Goal: Transaction & Acquisition: Download file/media

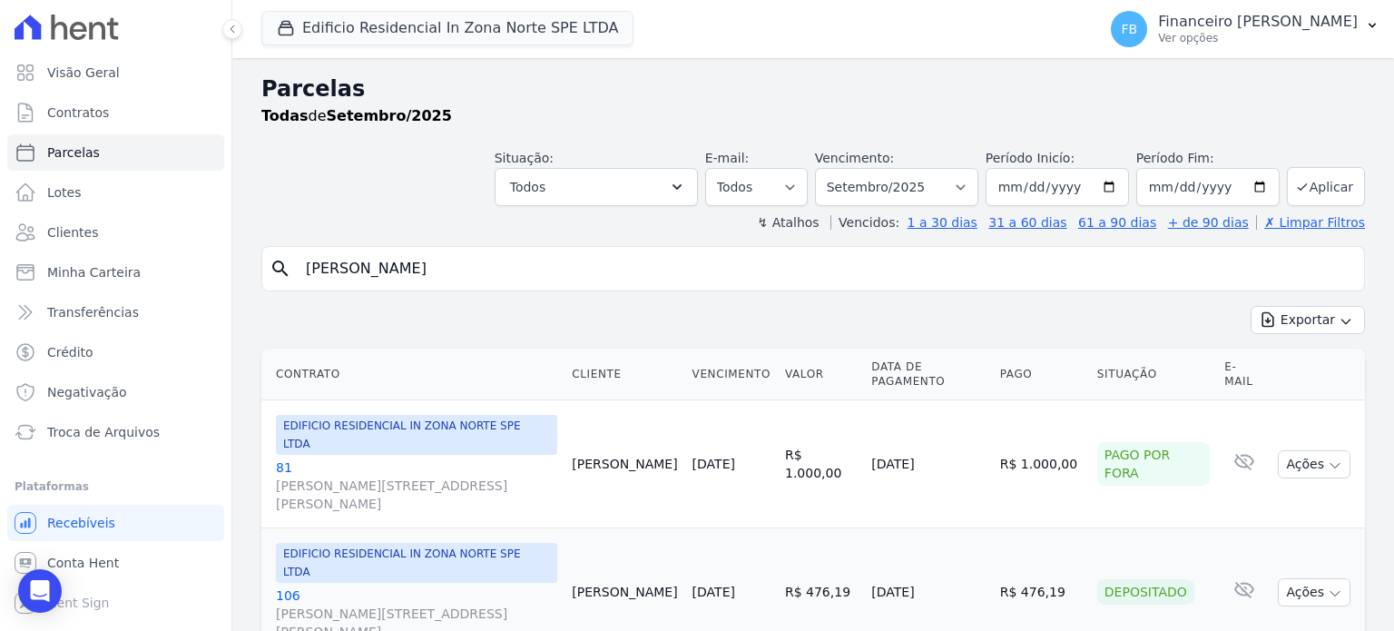
select select
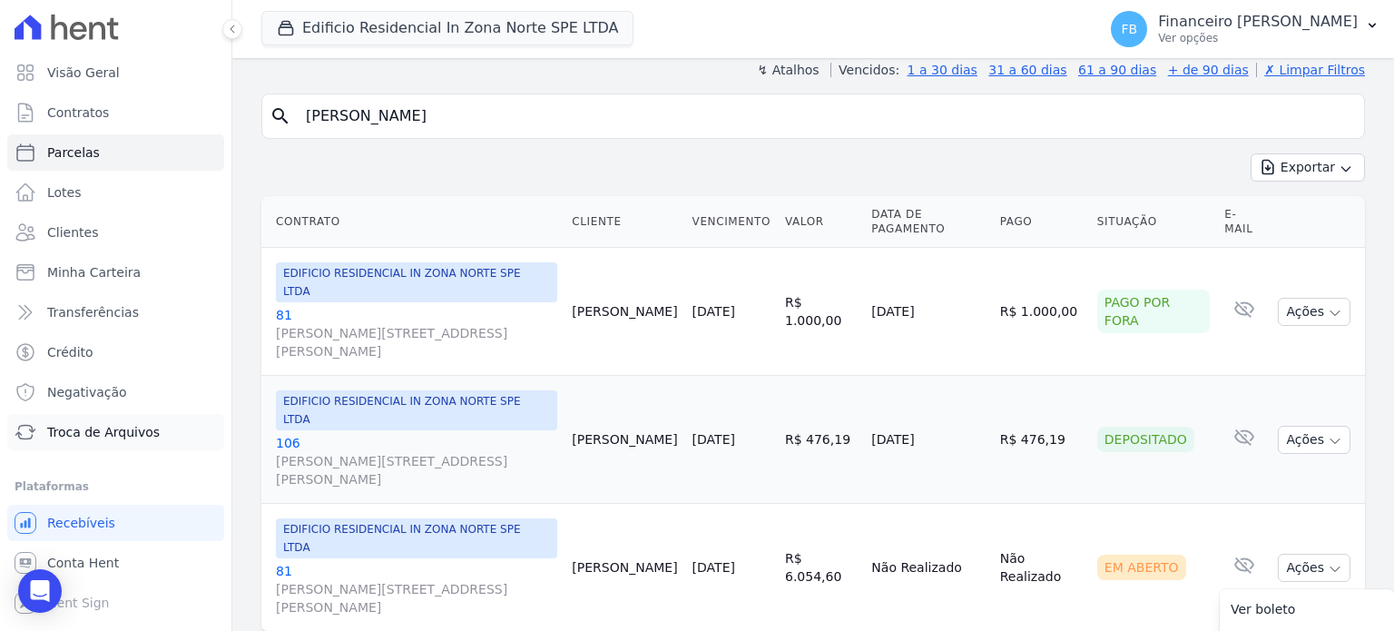
click at [140, 440] on span "Troca de Arquivos" at bounding box center [103, 432] width 113 height 18
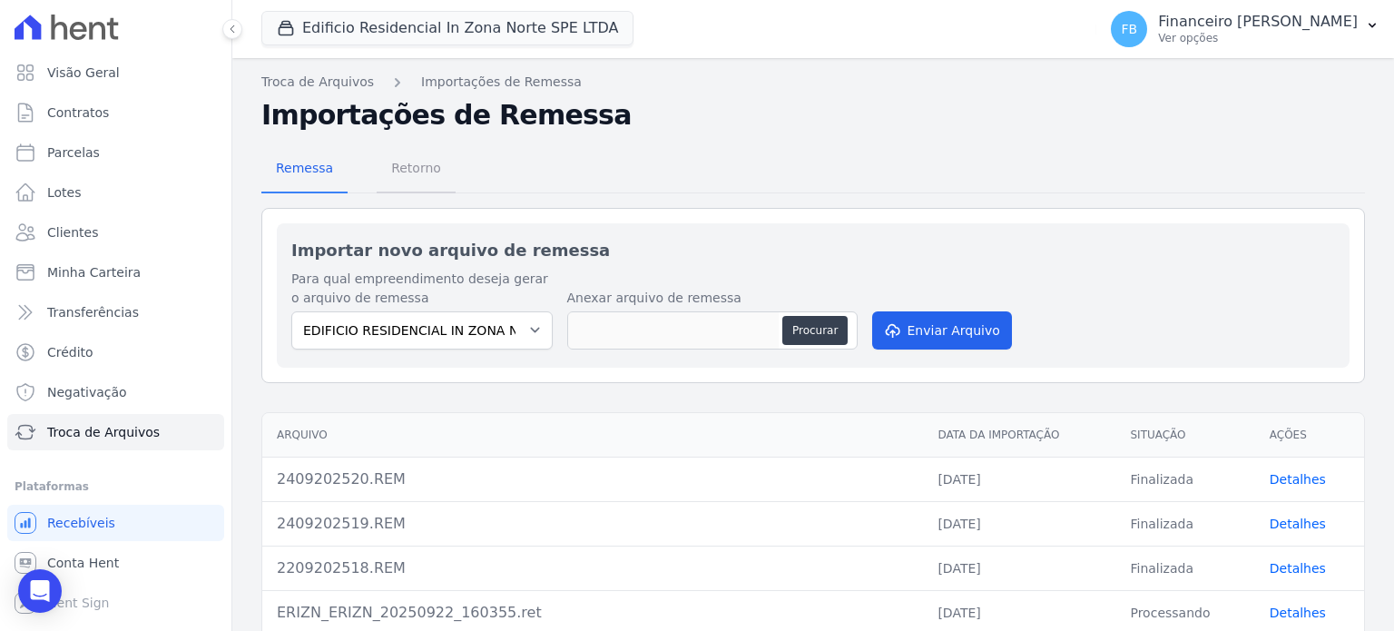
click at [432, 169] on span "Retorno" at bounding box center [416, 168] width 72 height 36
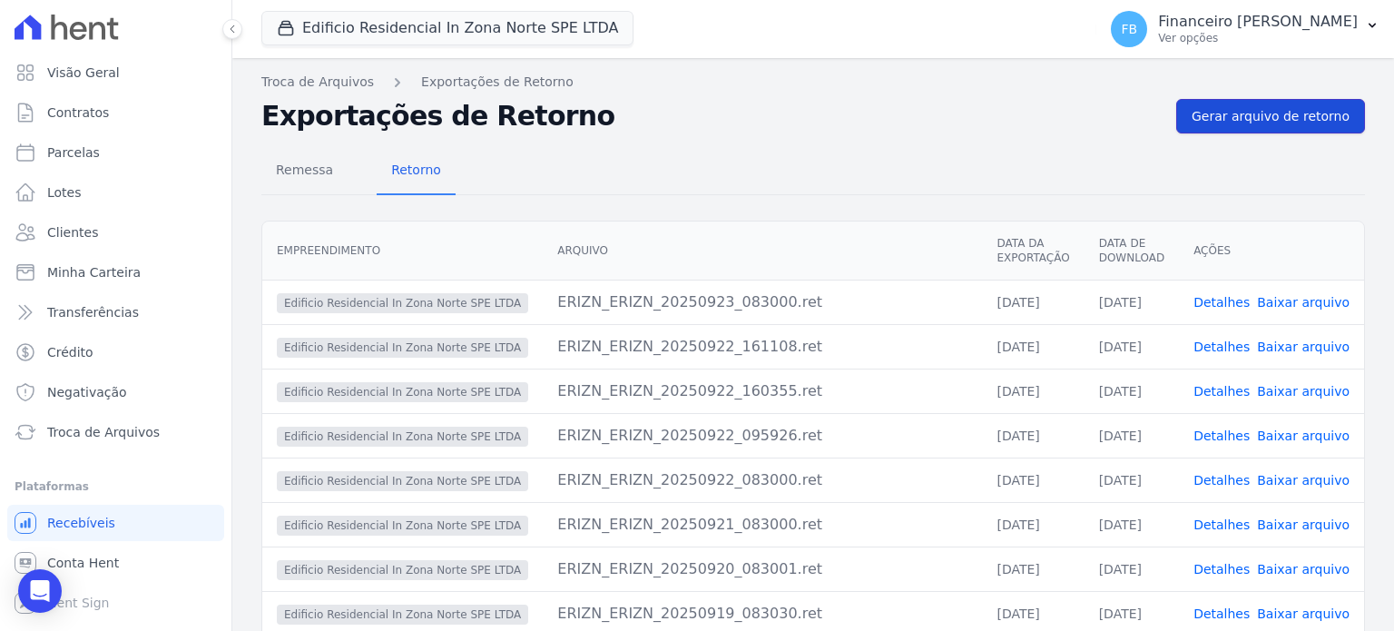
click at [1289, 112] on span "Gerar arquivo de retorno" at bounding box center [1271, 116] width 158 height 18
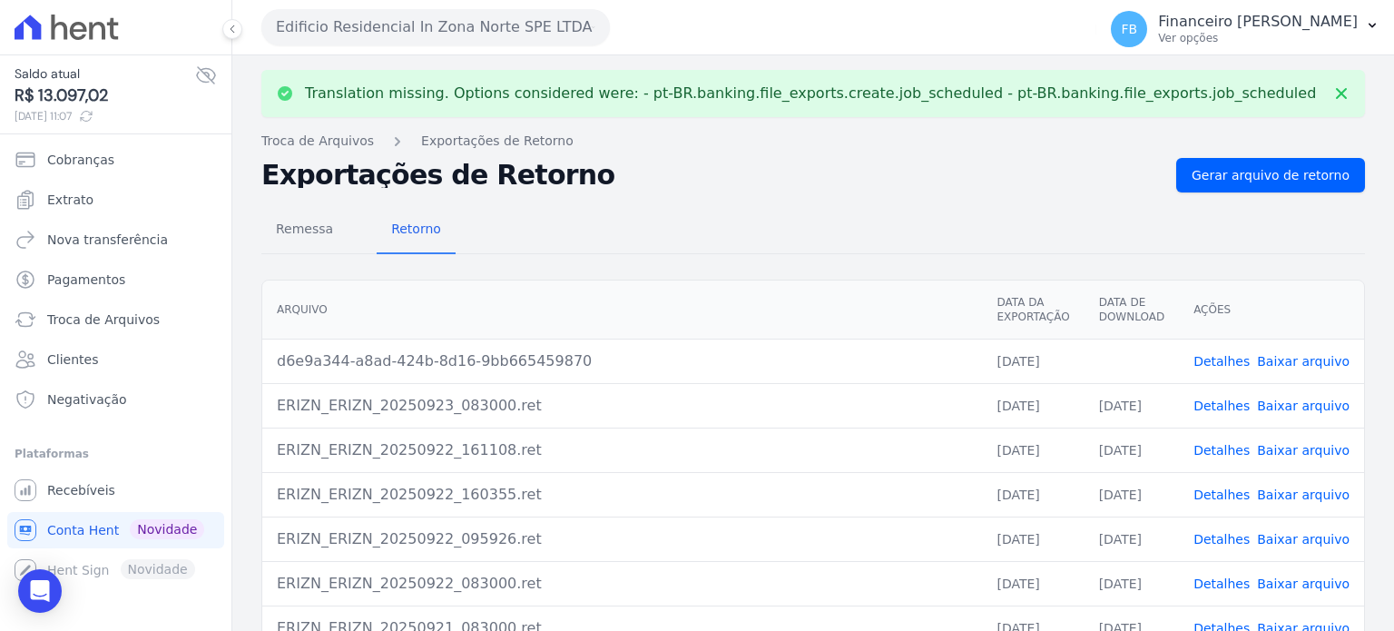
click at [1289, 361] on link "Baixar arquivo" at bounding box center [1303, 361] width 93 height 15
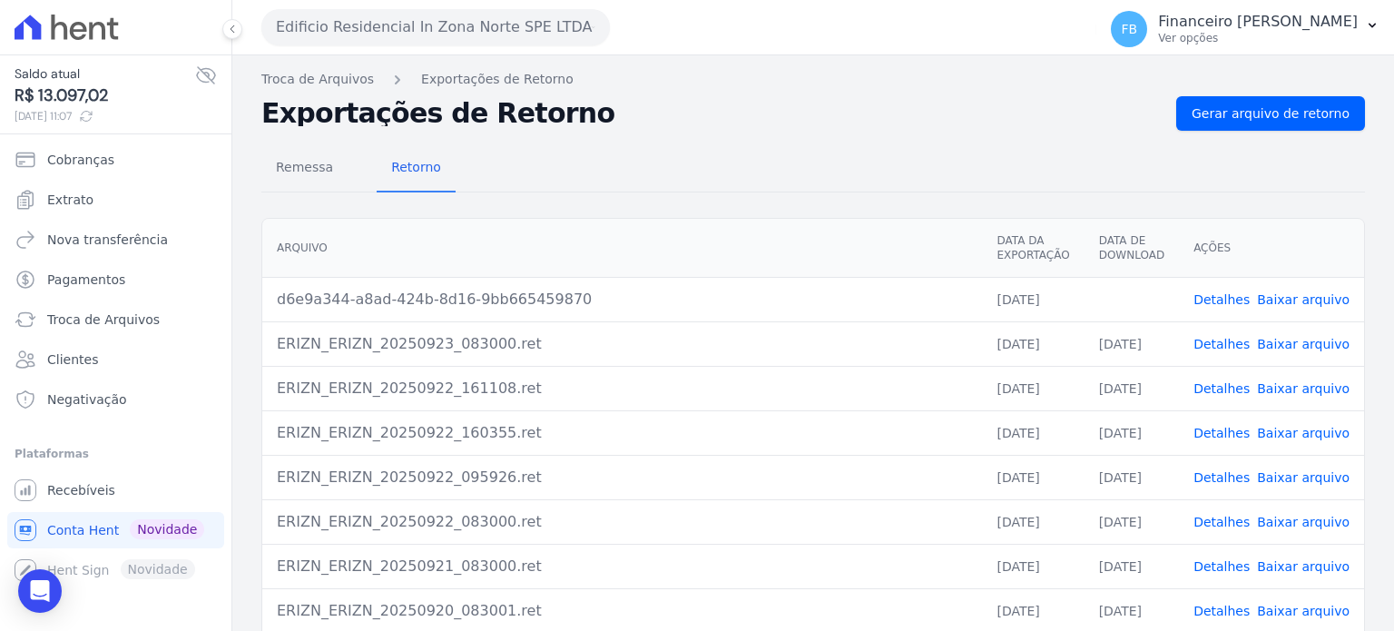
click at [410, 27] on button "Edificio Residencial In Zona Norte SPE LTDA" at bounding box center [435, 27] width 349 height 36
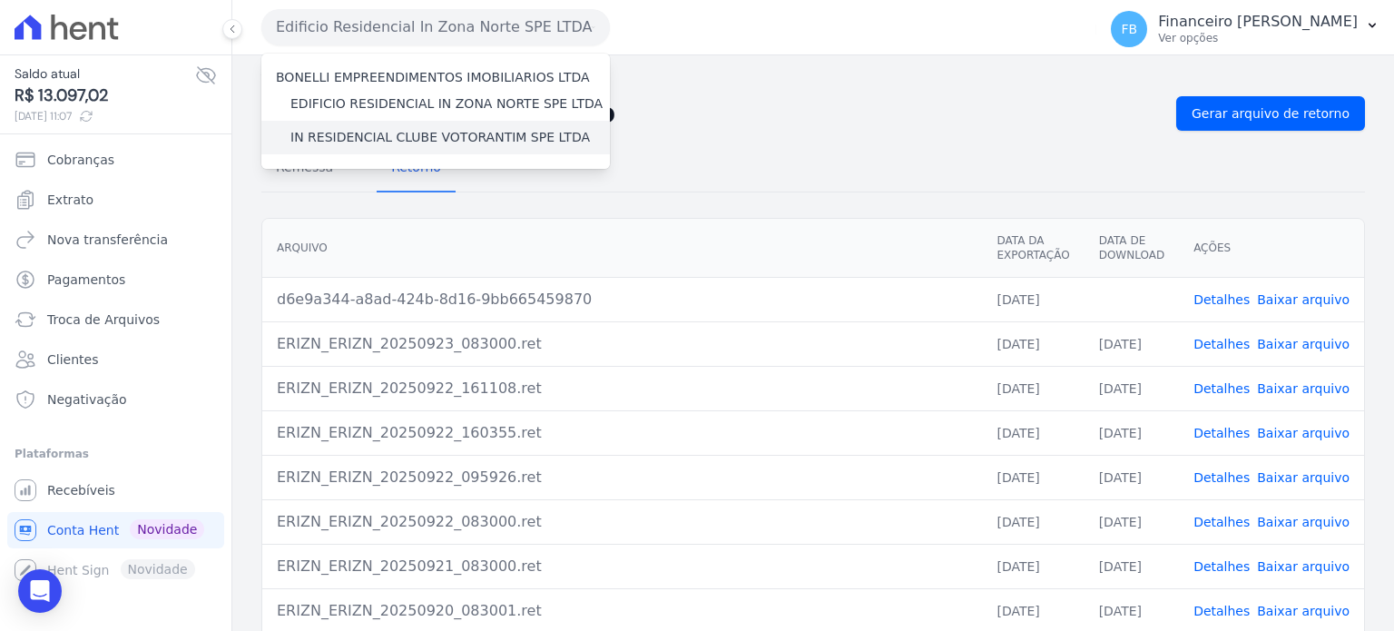
click at [390, 133] on label "IN RESIDENCIAL CLUBE VOTORANTIM SPE LTDA" at bounding box center [440, 137] width 300 height 19
click at [0, 0] on input "IN RESIDENCIAL CLUBE VOTORANTIM SPE LTDA" at bounding box center [0, 0] width 0 height 0
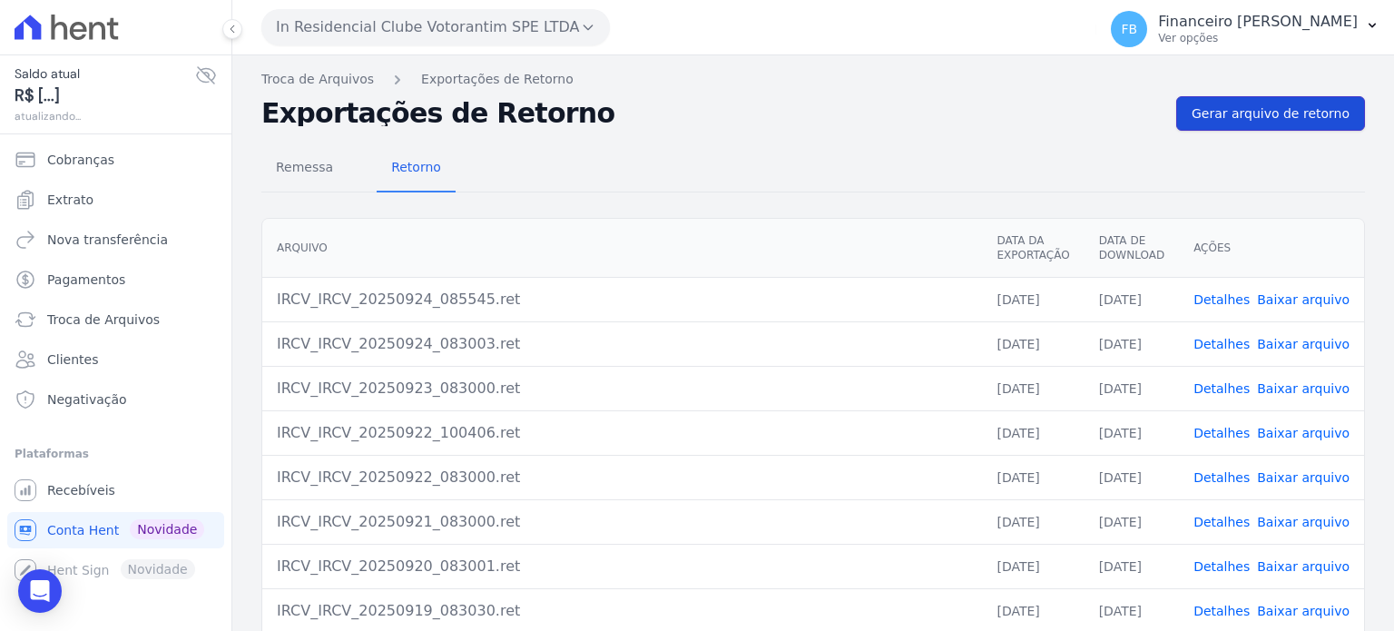
click at [1266, 110] on span "Gerar arquivo de retorno" at bounding box center [1271, 113] width 158 height 18
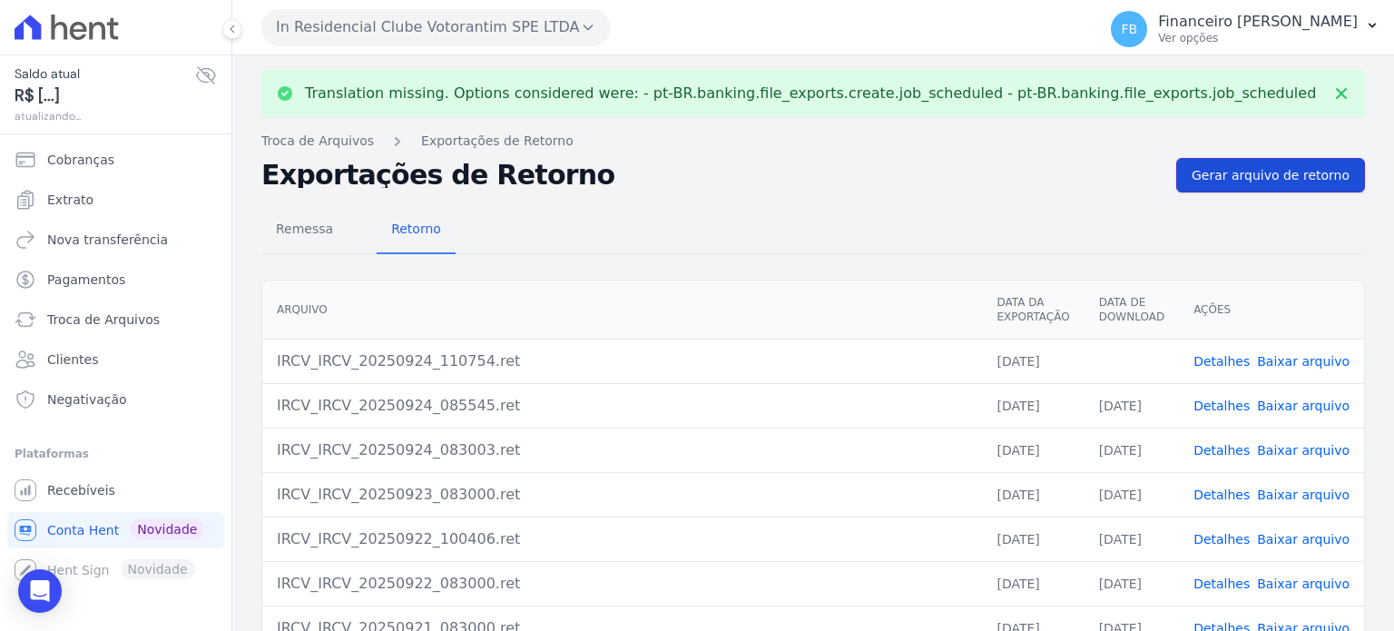
click at [1274, 170] on span "Gerar arquivo de retorno" at bounding box center [1271, 175] width 158 height 18
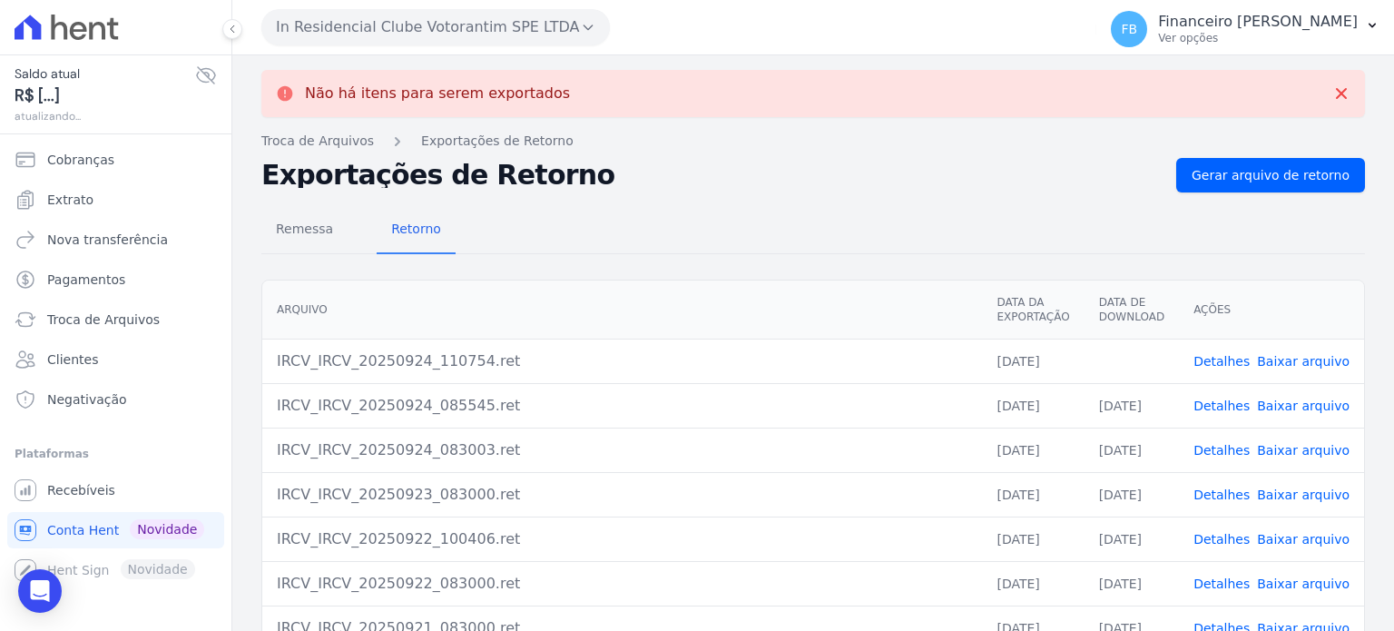
click at [1293, 355] on link "Baixar arquivo" at bounding box center [1303, 361] width 93 height 15
